Goal: Task Accomplishment & Management: Manage account settings

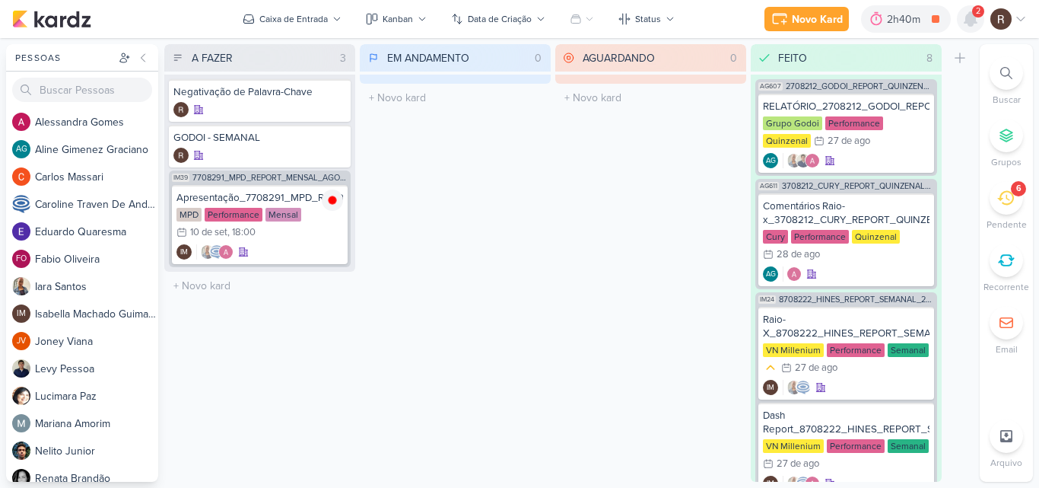
click at [976, 19] on icon at bounding box center [970, 19] width 12 height 14
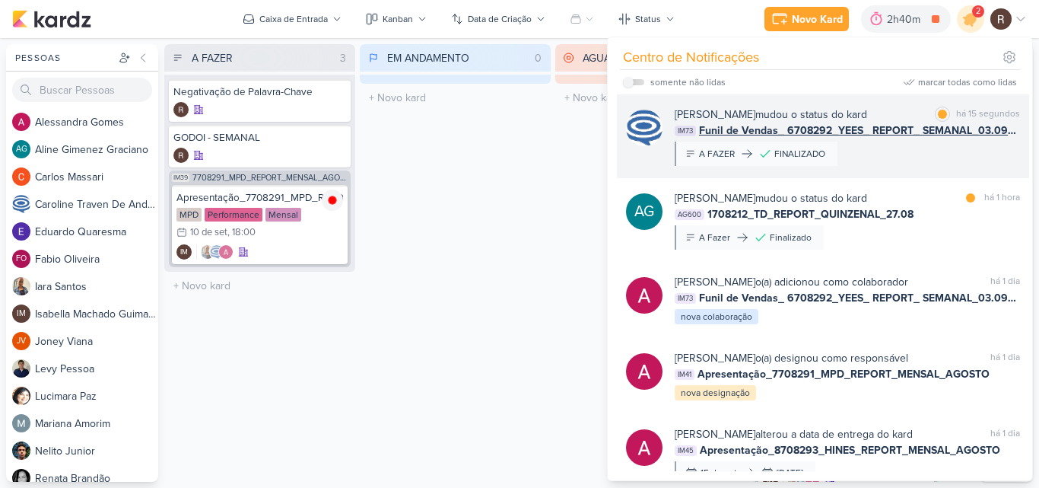
click at [945, 154] on div "[PERSON_NAME] mudou o status do kard marcar como lida há 15 segundos IM73 Funil…" at bounding box center [847, 135] width 345 height 59
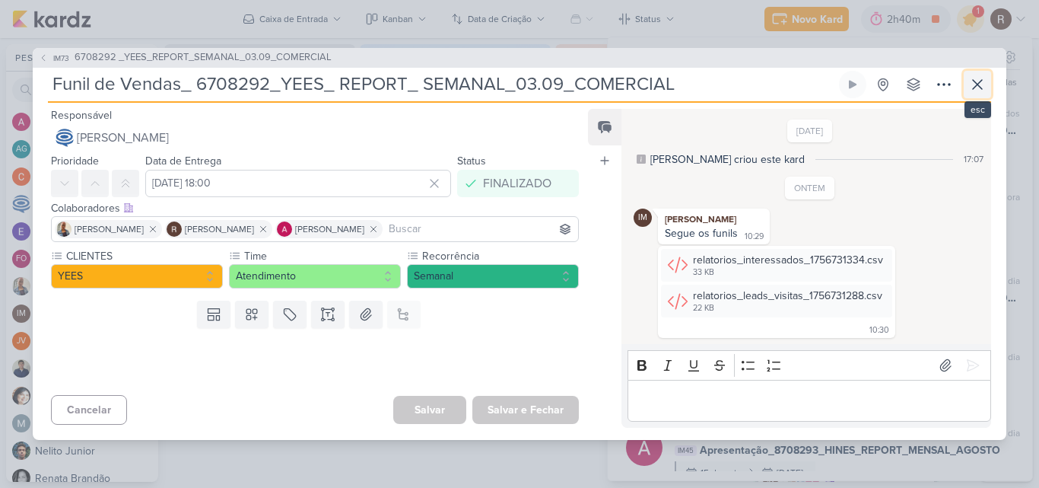
click at [974, 86] on icon at bounding box center [977, 84] width 18 height 18
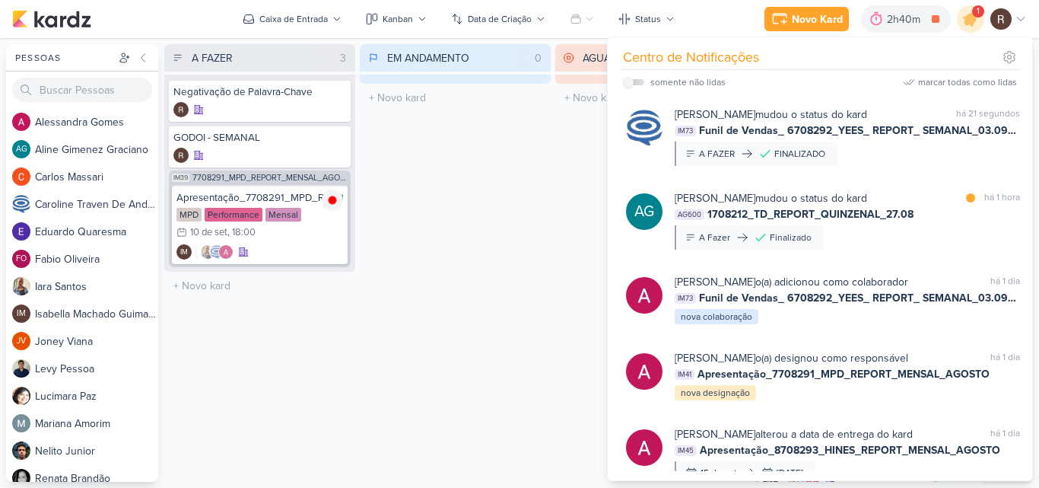
click at [516, 176] on div "EM ANDAMENTO 0 Mover Para Esquerda Mover Para Direita [GEOGRAPHIC_DATA] O títul…" at bounding box center [455, 262] width 191 height 437
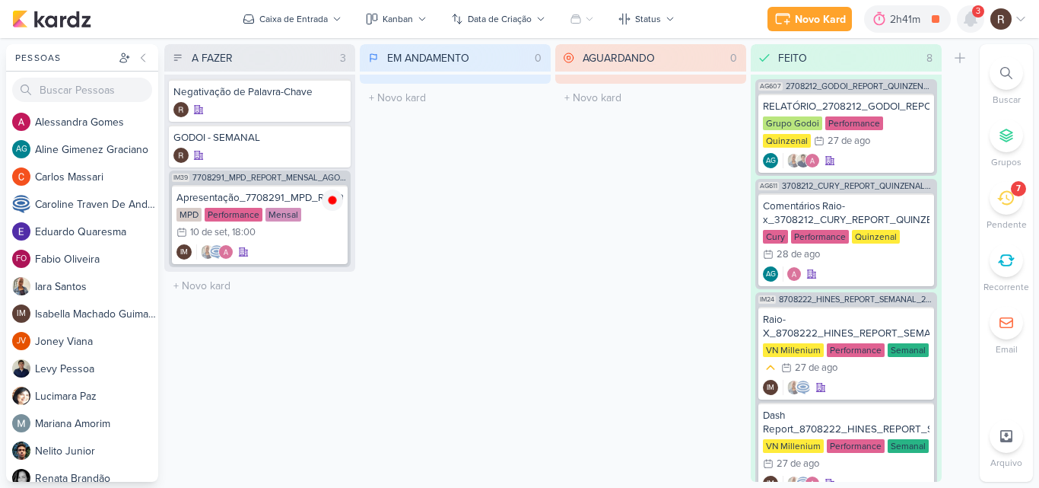
click at [970, 21] on icon at bounding box center [970, 19] width 12 height 14
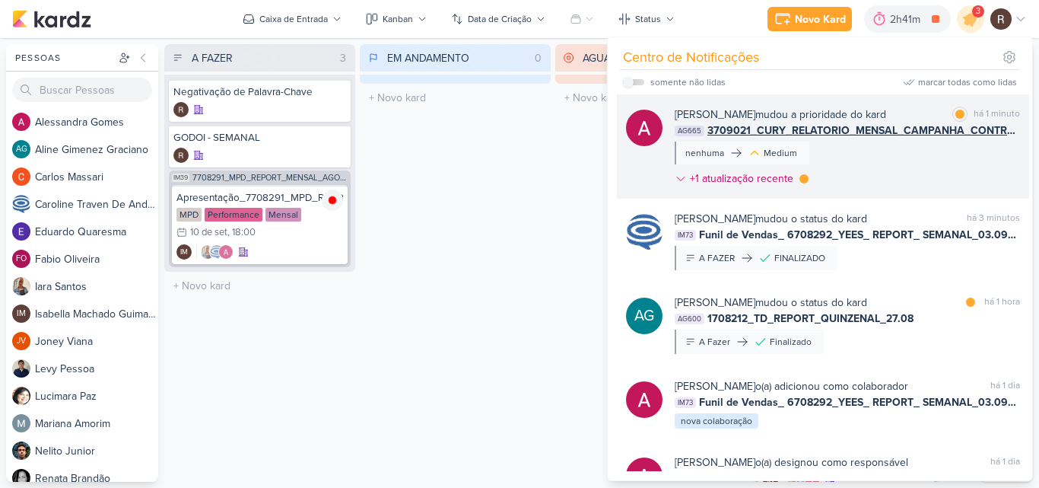
click at [913, 151] on div "[PERSON_NAME] mudou a prioridade do kard marcar como lida há 1 minuto AG665 370…" at bounding box center [847, 149] width 345 height 86
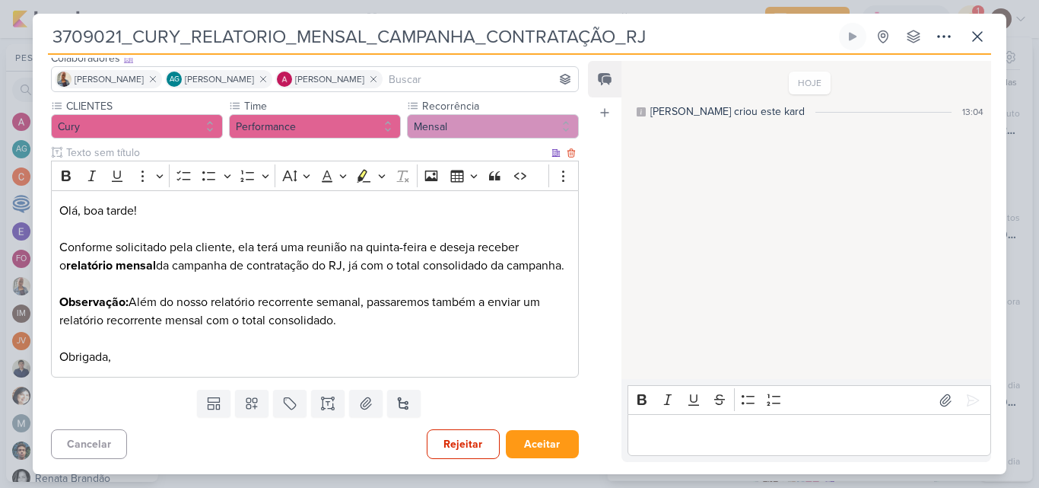
scroll to position [26, 0]
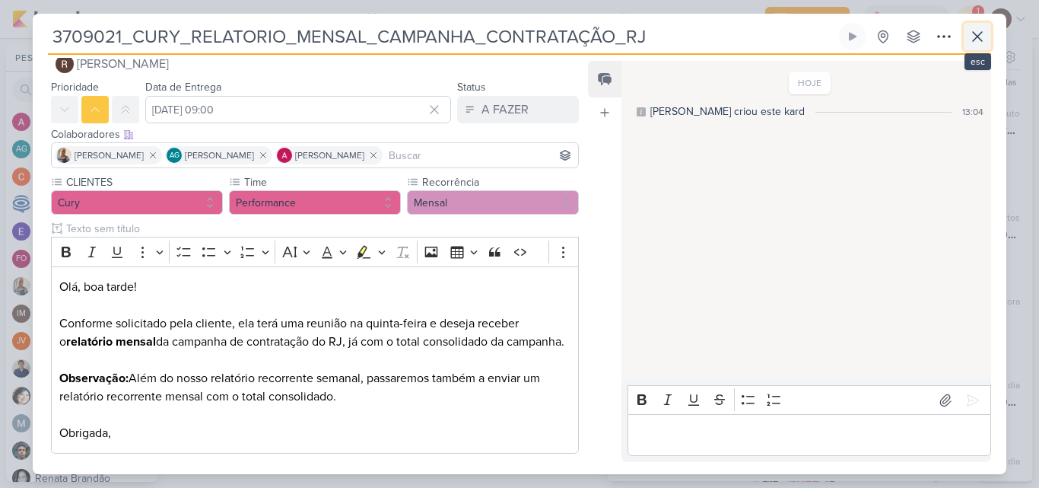
click at [980, 38] on icon at bounding box center [977, 36] width 18 height 18
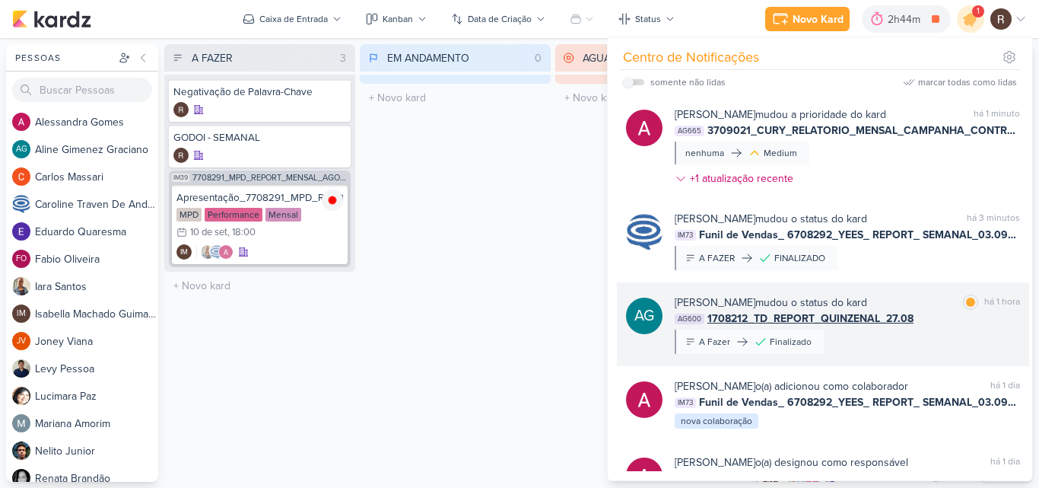
click at [935, 341] on div "[PERSON_NAME] mudou o status do kard marcar como lida há 1 hora AG600 1708212_T…" at bounding box center [847, 323] width 345 height 59
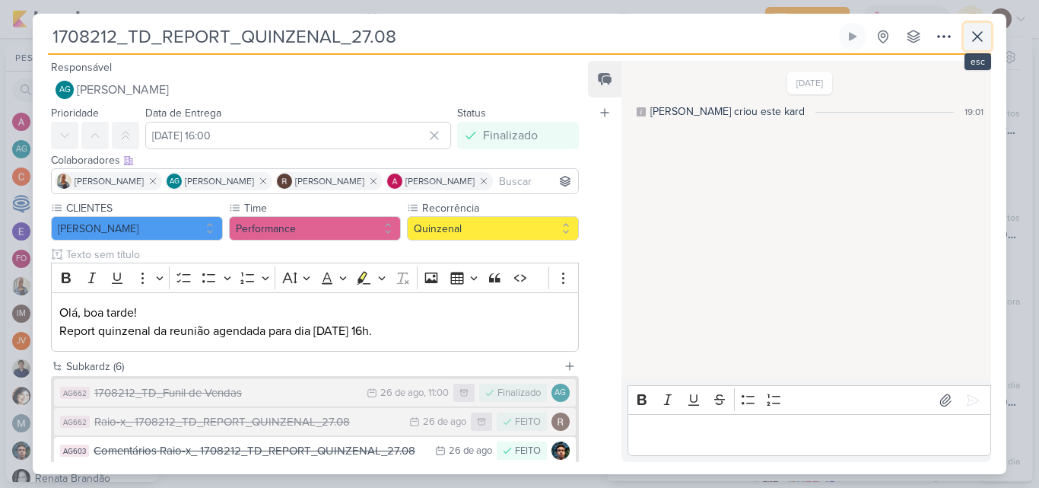
click at [973, 43] on icon at bounding box center [977, 36] width 18 height 18
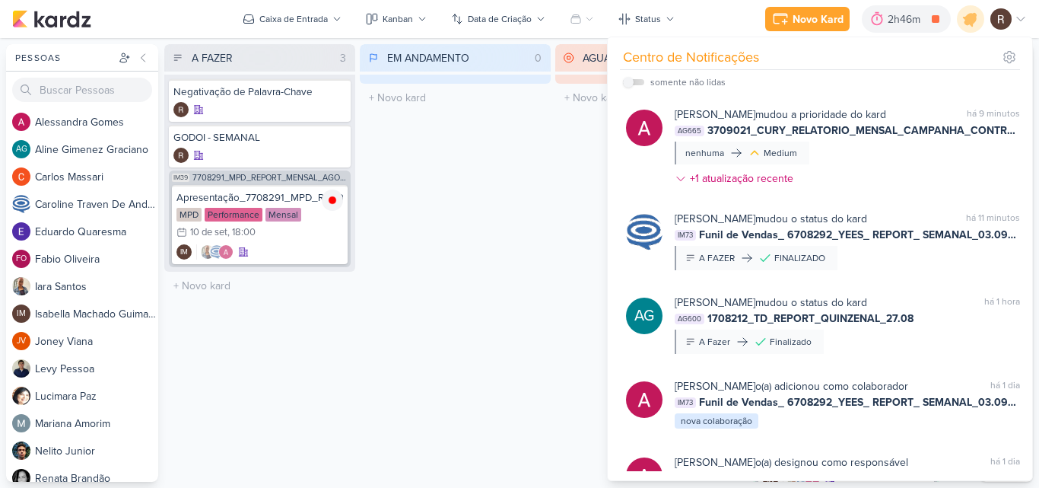
click at [531, 212] on div "EM ANDAMENTO 0 Mover Para Esquerda Mover Para Direita [GEOGRAPHIC_DATA] O títul…" at bounding box center [455, 262] width 191 height 437
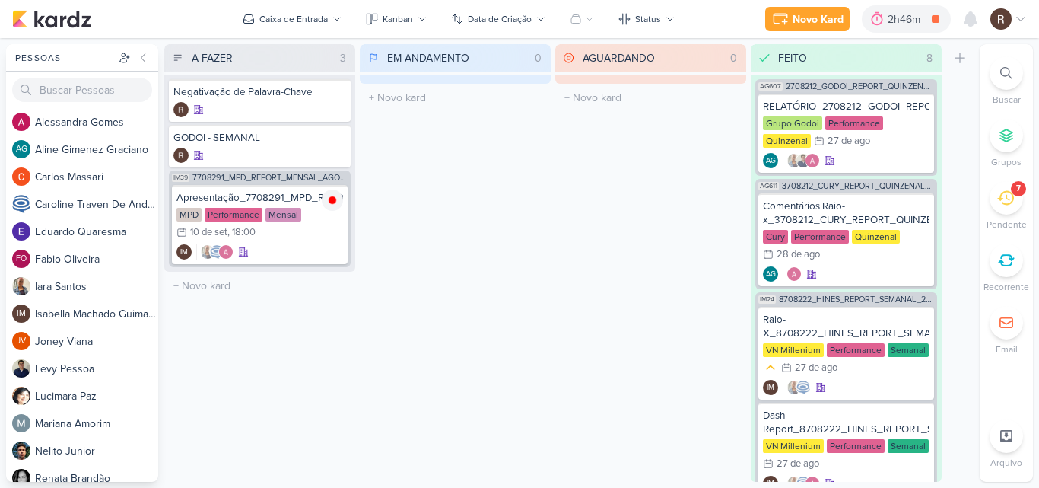
click at [1005, 197] on icon at bounding box center [1005, 197] width 17 height 17
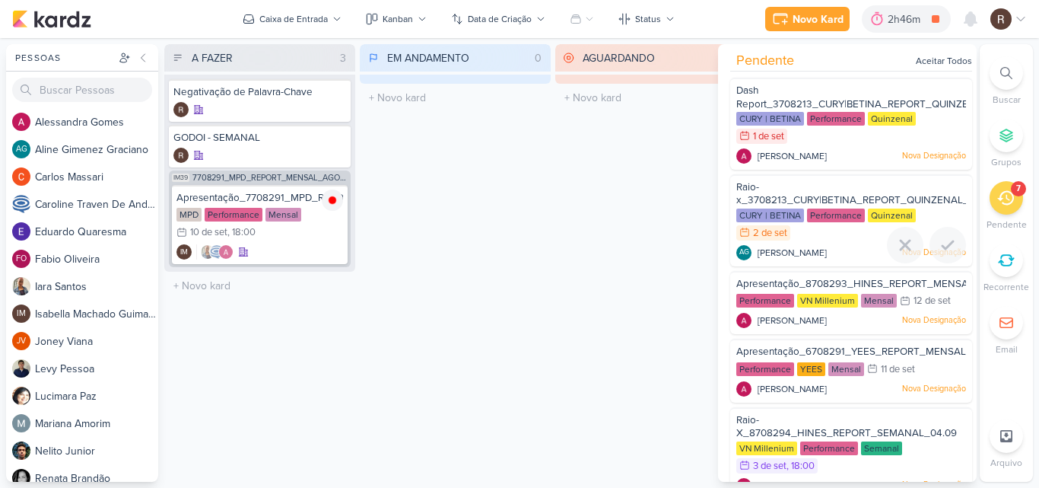
click at [818, 198] on span "Raio-x_3708213_CURY|BETINA_REPORT_QUINZENAL_03.09" at bounding box center [865, 194] width 259 height 26
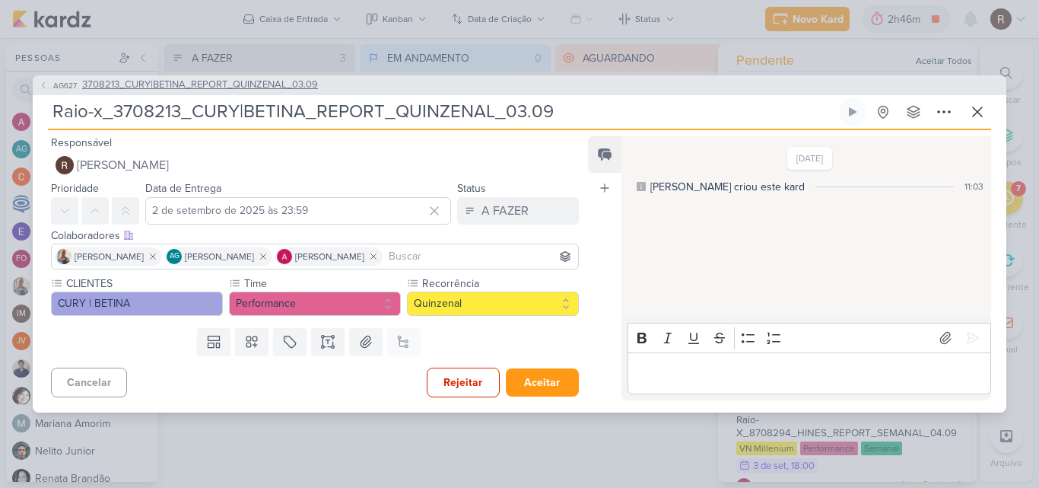
click at [304, 84] on span "3708213_CURY|BETINA_REPORT_QUINZENAL_03.09" at bounding box center [200, 85] width 236 height 15
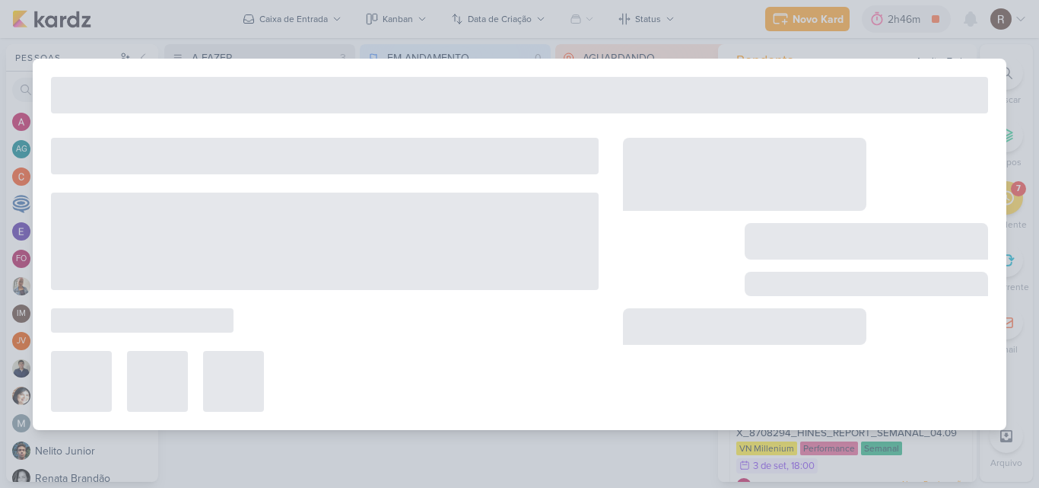
type input "3708213_CURY|BETINA_REPORT_QUINZENAL_03.09"
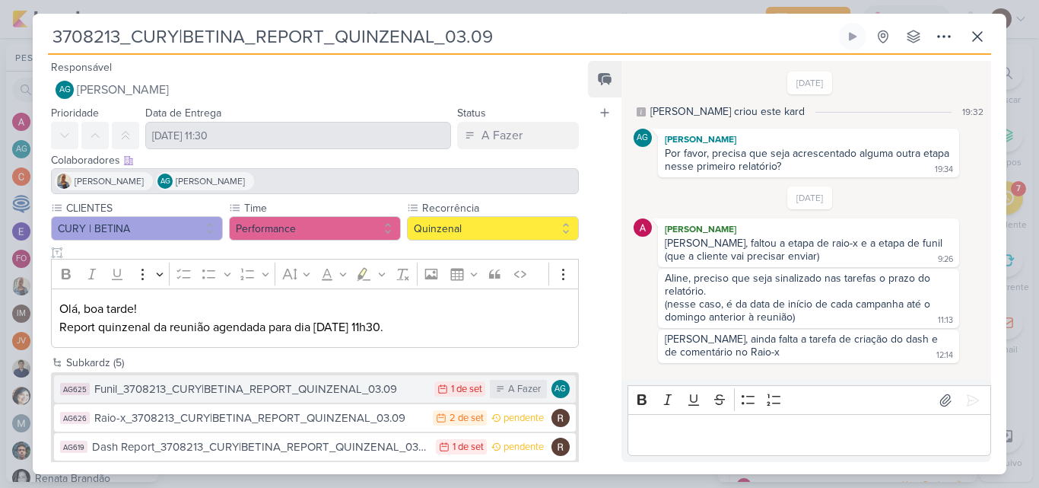
click at [316, 389] on div "Funil_3708213_CURY|BETINA_REPORT_QUINZENAL_03.09" at bounding box center [260, 388] width 332 height 17
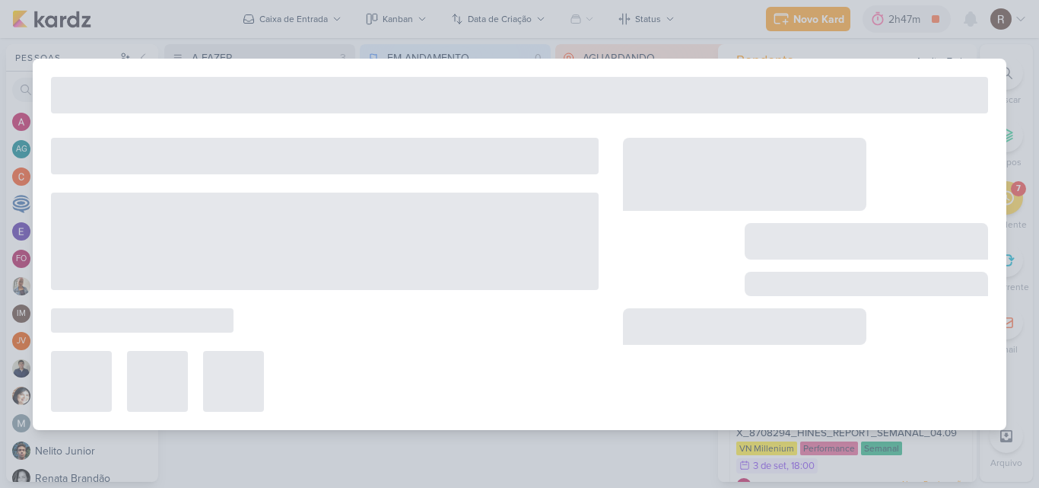
type input "Funil_3708213_CURY|BETINA_REPORT_QUINZENAL_03.09"
type input "1 de setembro de 2025 às 23:59"
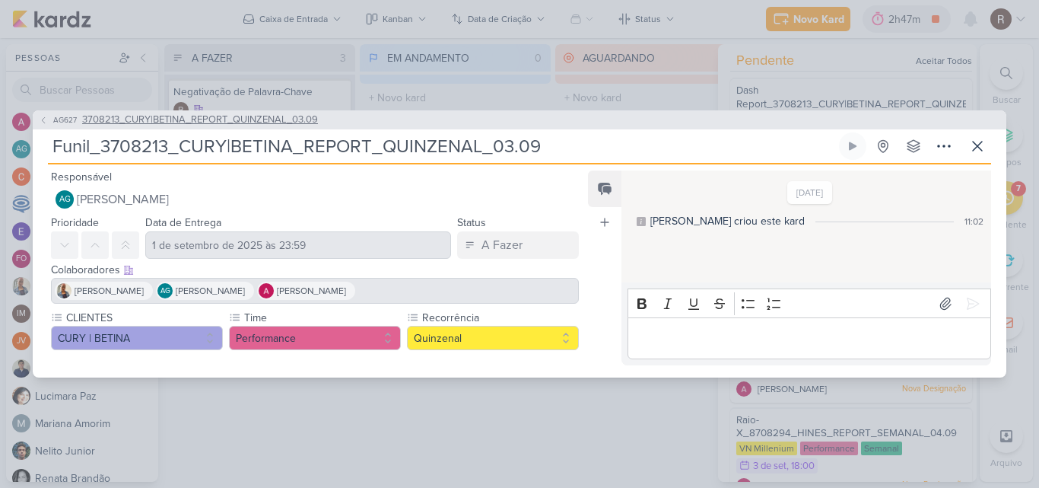
click at [271, 120] on span "3708213_CURY|BETINA_REPORT_QUINZENAL_03.09" at bounding box center [200, 120] width 236 height 15
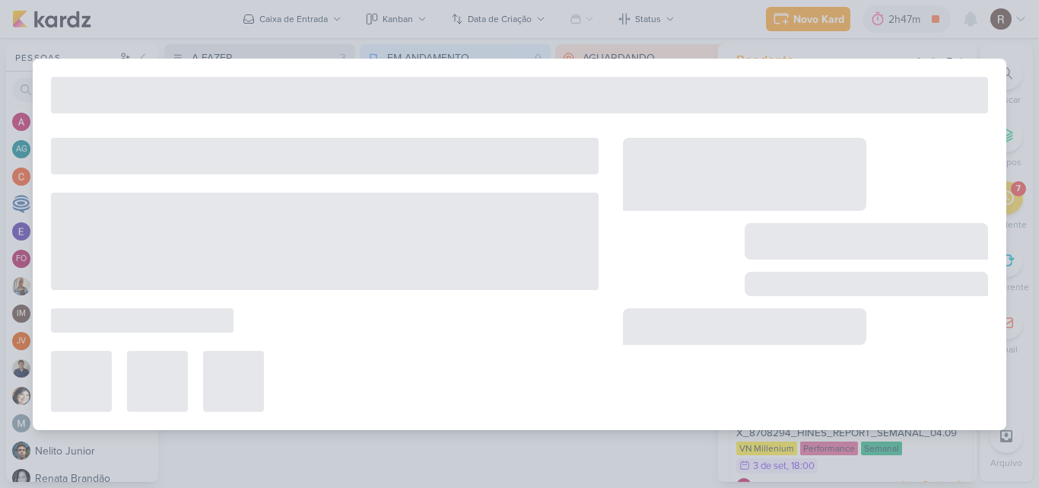
type input "3708213_CURY|BETINA_REPORT_QUINZENAL_03.09"
type input "[DATE] 11:30"
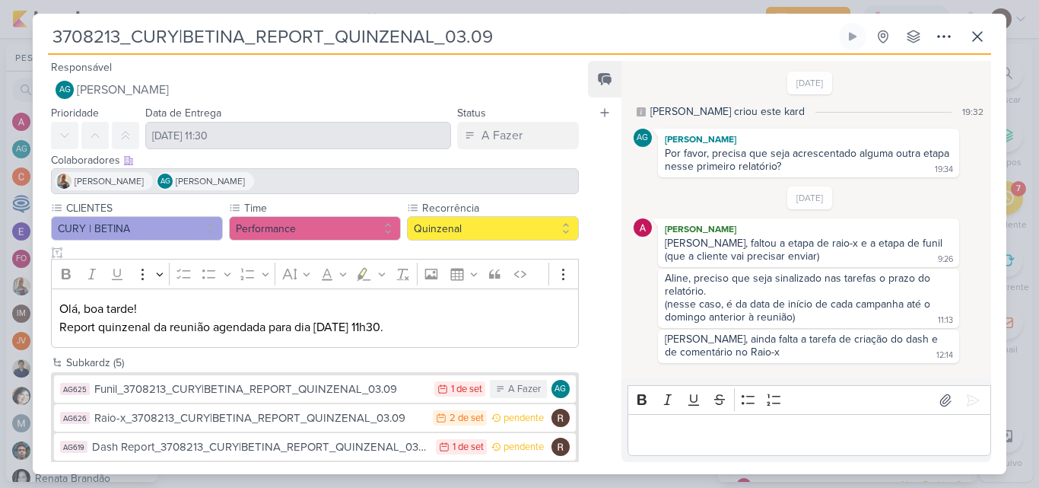
click at [383, 392] on div "Funil_3708213_CURY|BETINA_REPORT_QUINZENAL_03.09" at bounding box center [260, 388] width 332 height 17
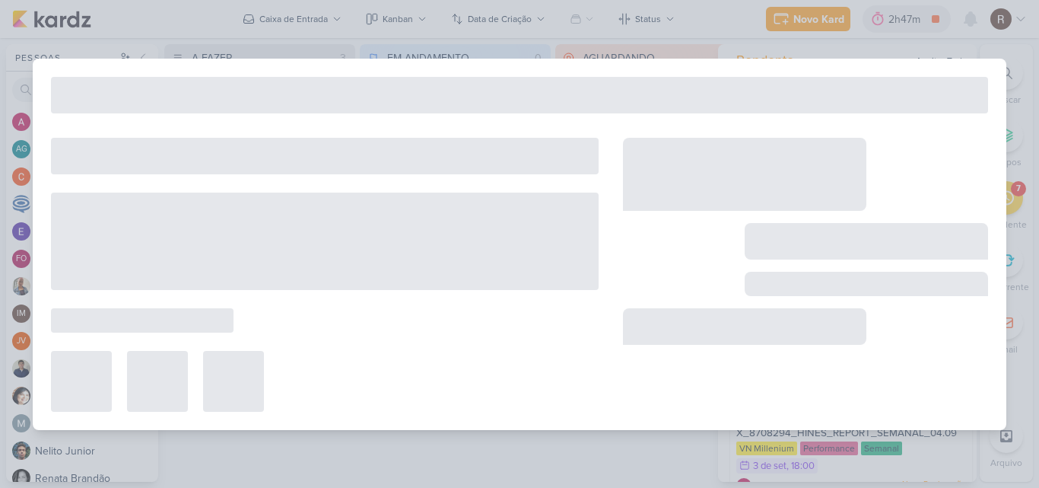
type input "Funil_3708213_CURY|BETINA_REPORT_QUINZENAL_03.09"
type input "1 de setembro de 2025 às 23:59"
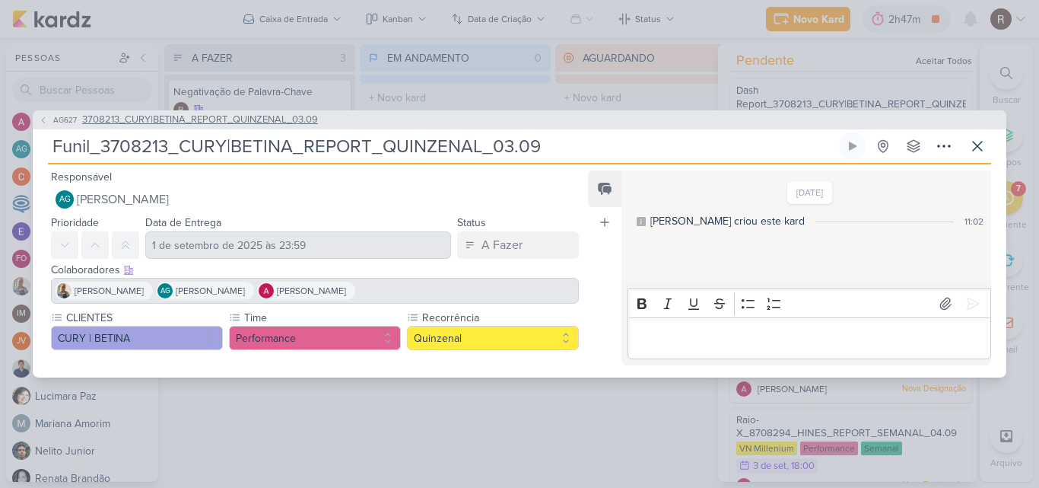
click at [278, 116] on span "3708213_CURY|BETINA_REPORT_QUINZENAL_03.09" at bounding box center [200, 120] width 236 height 15
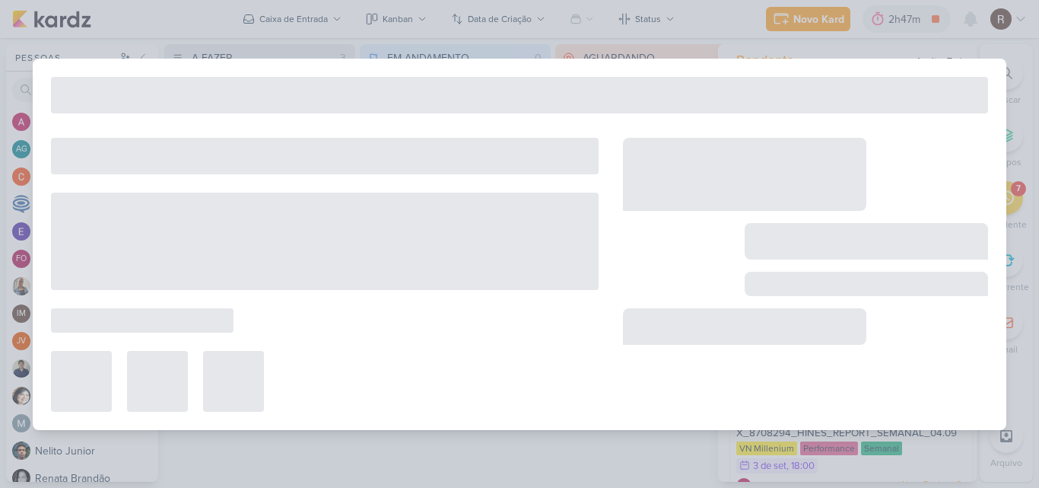
type input "3708213_CURY|BETINA_REPORT_QUINZENAL_03.09"
type input "[DATE] 11:30"
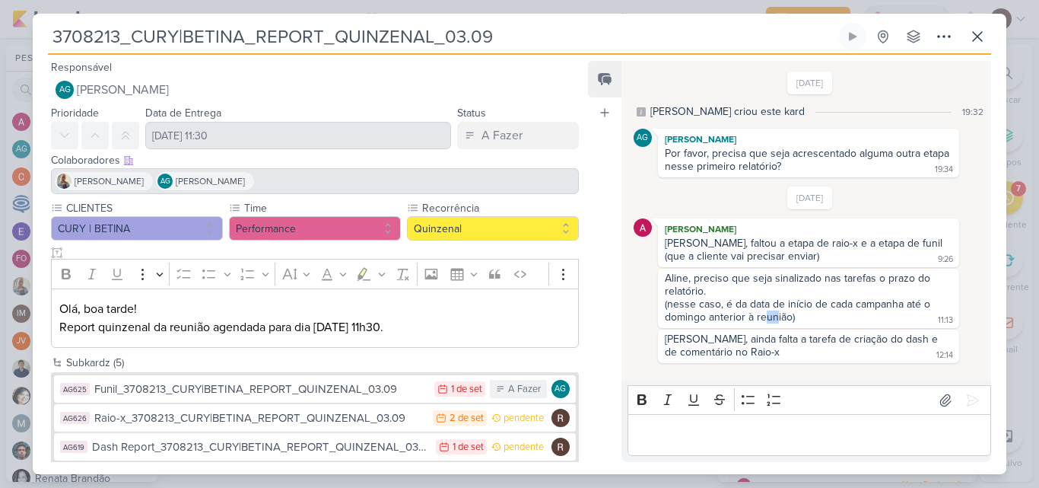
click at [774, 318] on div "(nesse caso, é da data de início de cada campanha até o domingo anterior à reun…" at bounding box center [799, 310] width 268 height 26
click at [802, 317] on div "Aline, preciso que seja sinalizado nas tarefas o prazo do relatório. (nesse cas…" at bounding box center [808, 298] width 295 height 53
click at [989, 37] on button at bounding box center [977, 36] width 27 height 27
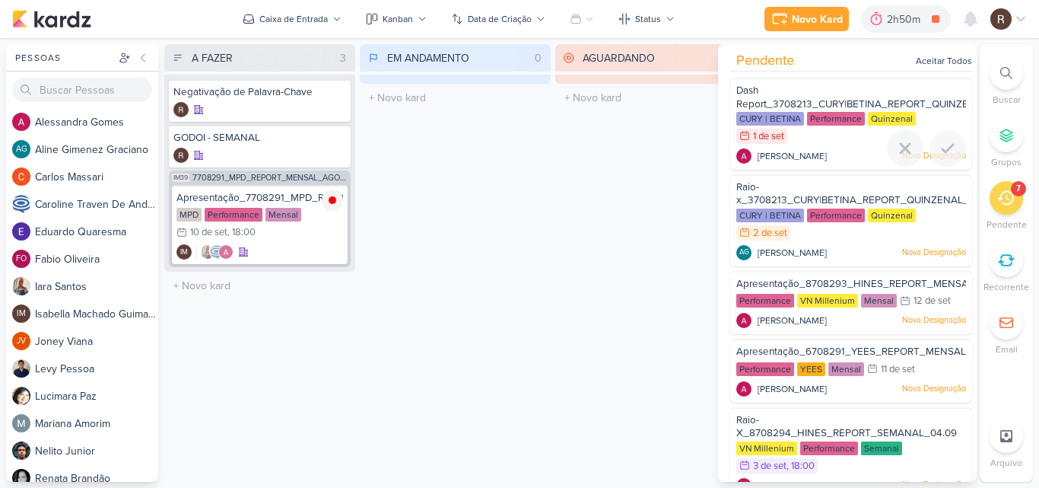
click at [825, 110] on span "Dash Report_3708213_CURY|BETINA_REPORT_QUINZENAL_03.09" at bounding box center [878, 97] width 284 height 26
